Goal: Task Accomplishment & Management: Use online tool/utility

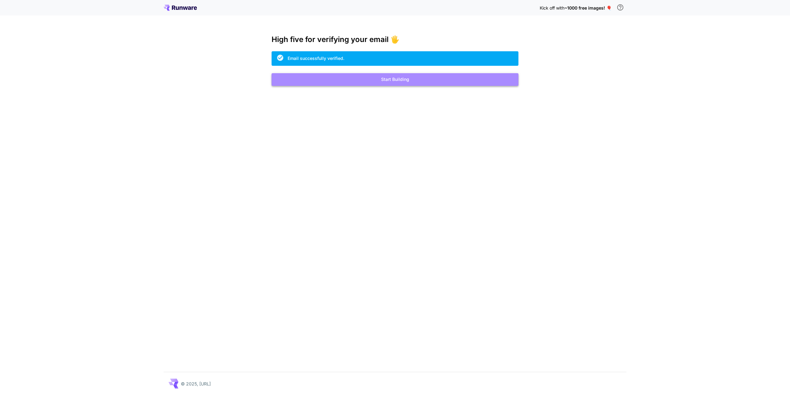
click at [394, 81] on button "Start Building" at bounding box center [395, 79] width 247 height 13
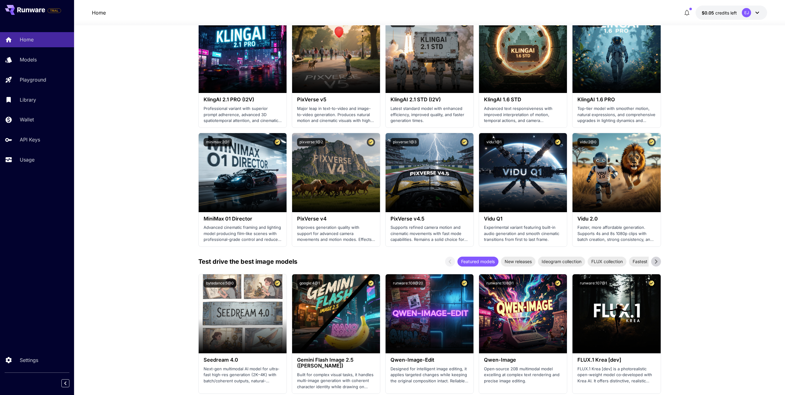
scroll to position [494, 0]
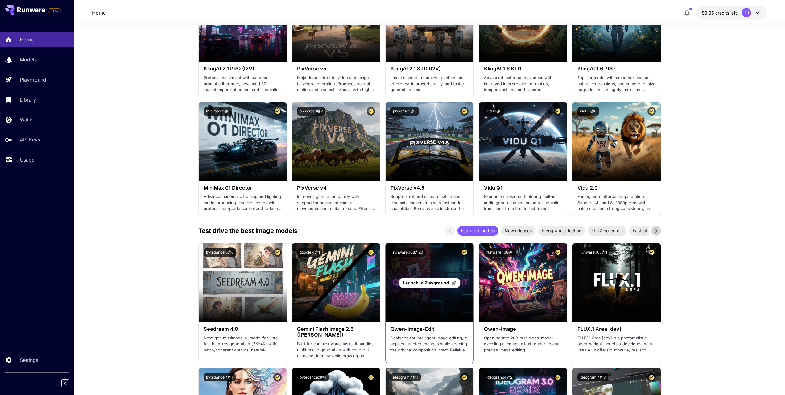
click at [435, 298] on div "Launch in Playground" at bounding box center [430, 282] width 88 height 79
click at [427, 282] on span "Launch in Playground" at bounding box center [426, 282] width 46 height 5
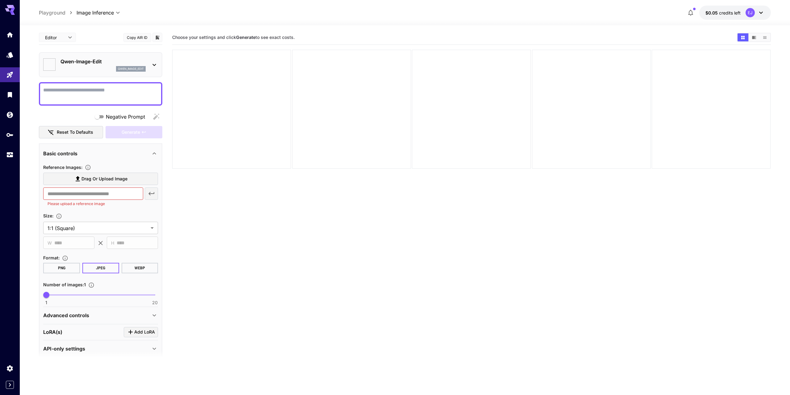
type input "*****"
click at [8, 367] on icon "Settings" at bounding box center [10, 367] width 6 height 6
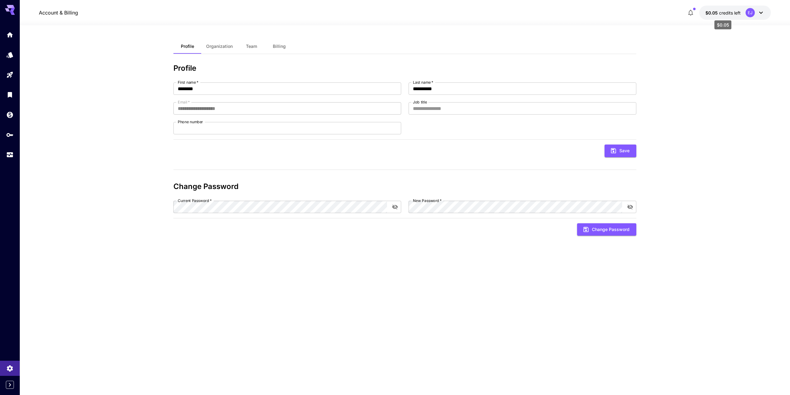
click at [713, 12] on span "$0.05" at bounding box center [712, 12] width 14 height 5
